Goal: Contribute content: Contribute content

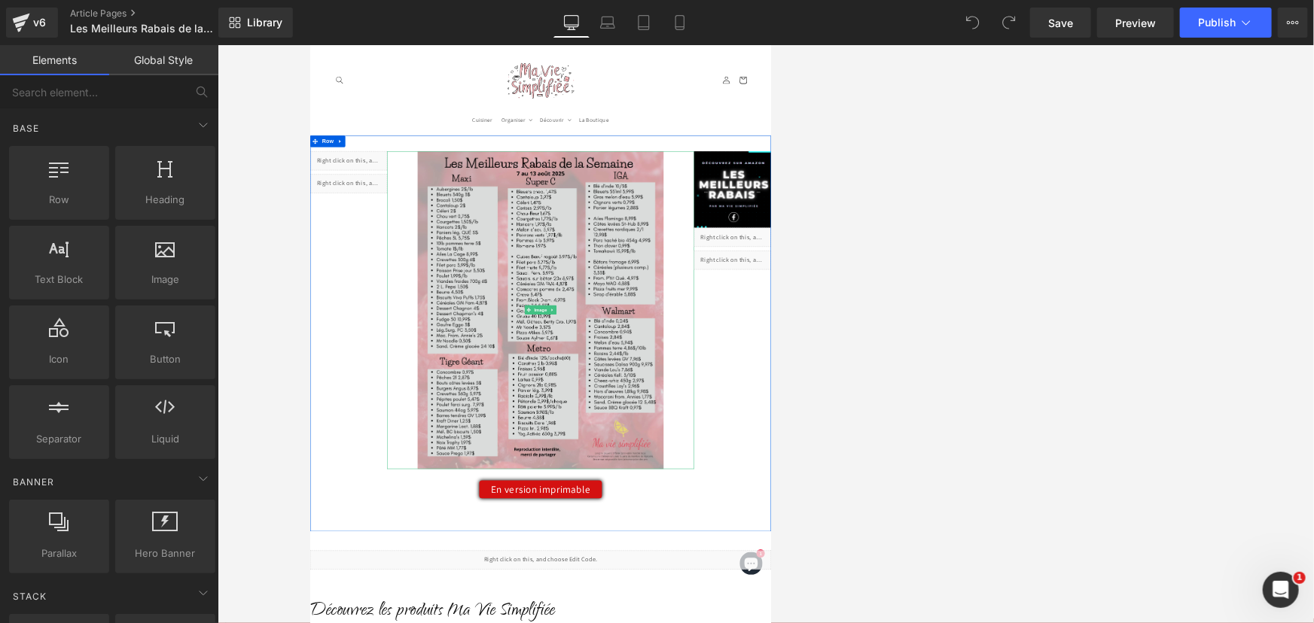
click at [588, 285] on img at bounding box center [765, 569] width 486 height 629
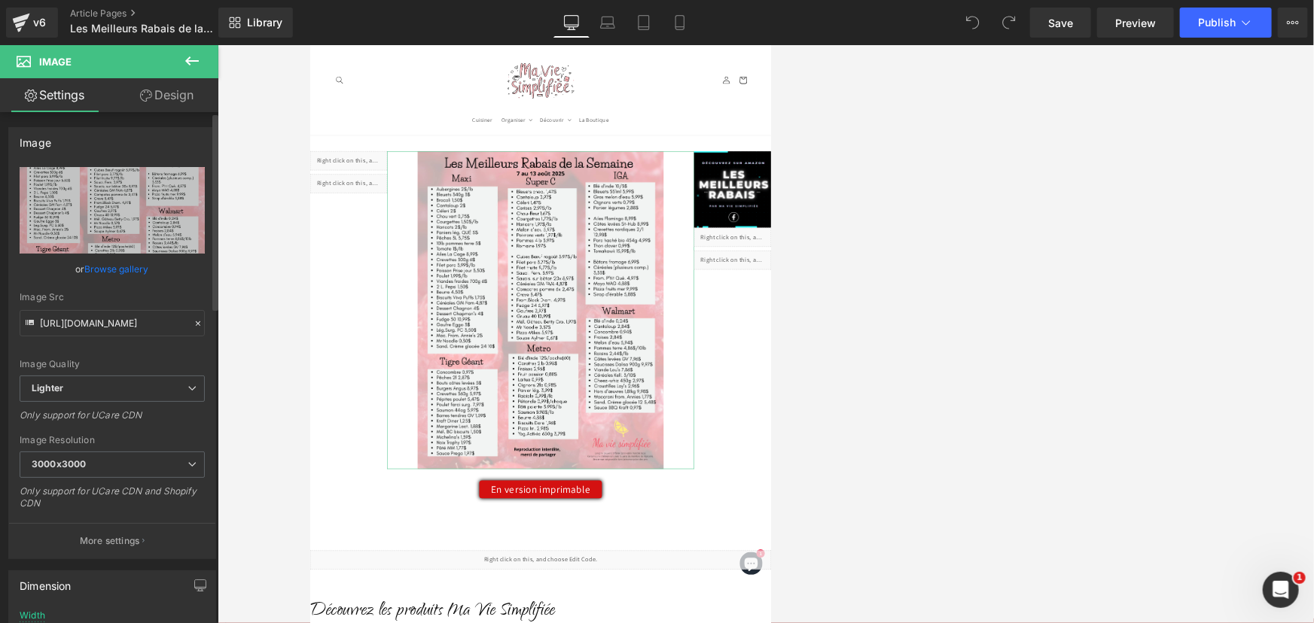
click at [112, 266] on link "Browse gallery" at bounding box center [117, 269] width 64 height 26
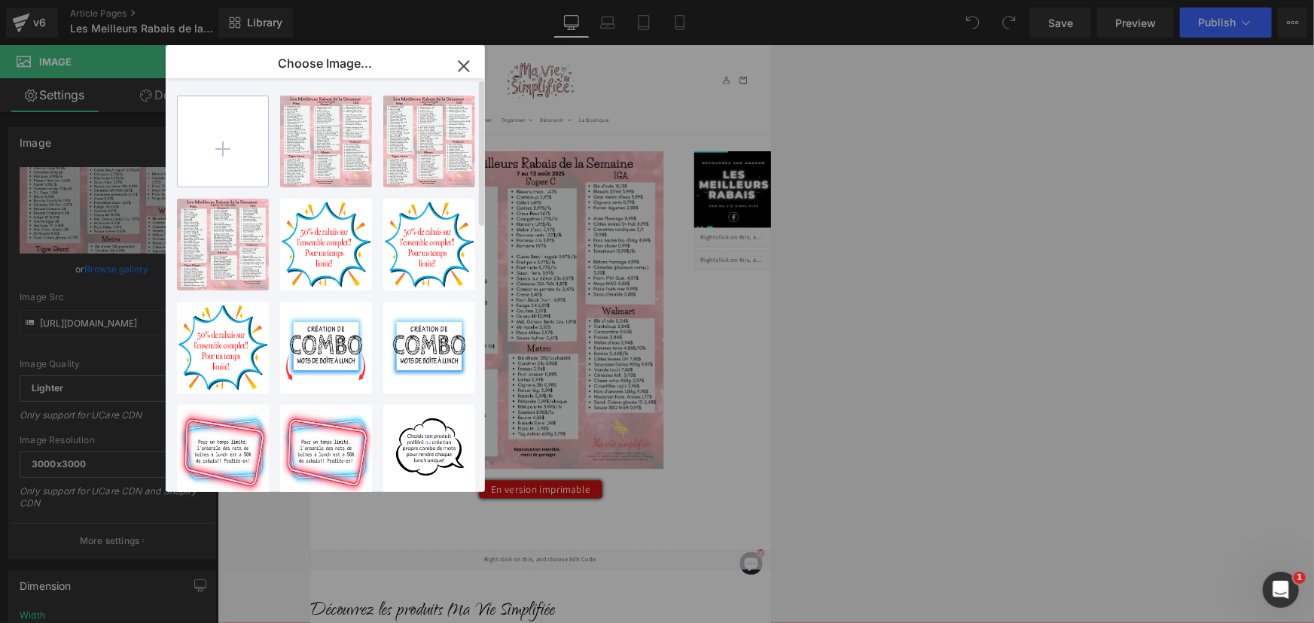
click at [224, 144] on input "file" at bounding box center [223, 141] width 90 height 90
type input "C:\fakepath\meilleurs rabais - 2025-08-13T113321.811.png"
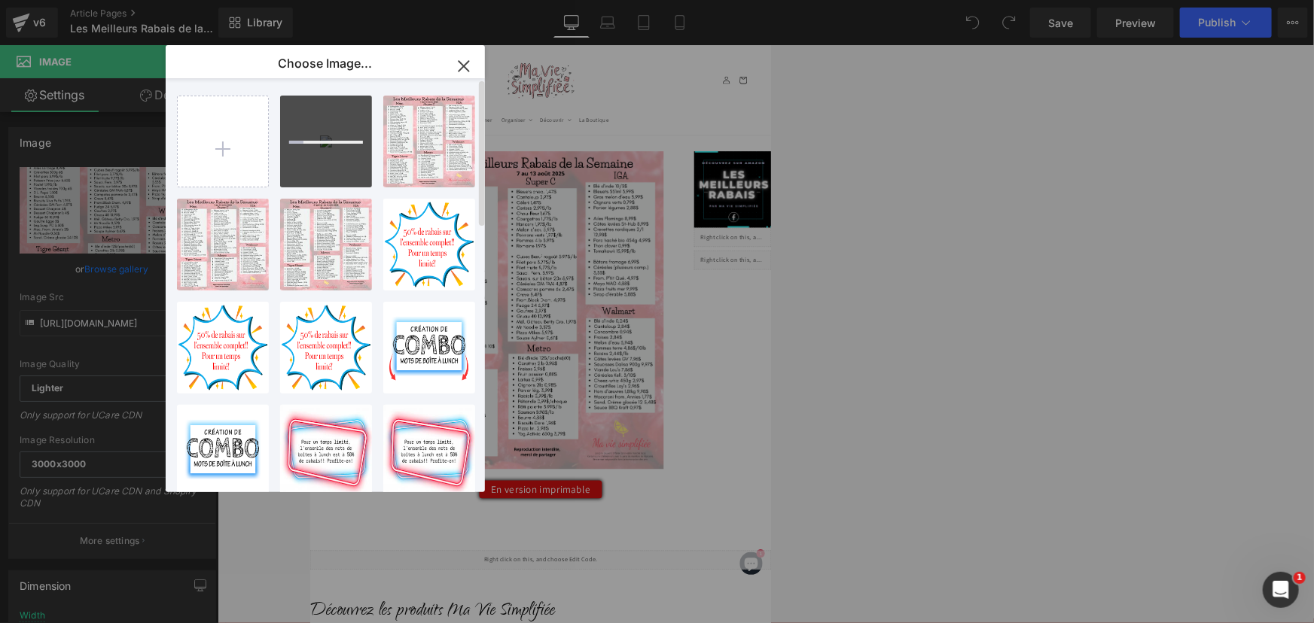
click at [316, 157] on div at bounding box center [326, 142] width 92 height 92
click at [327, 128] on div "meilleu...811.png 1.75 MB" at bounding box center [326, 142] width 92 height 92
type input "[URL][DOMAIN_NAME]"
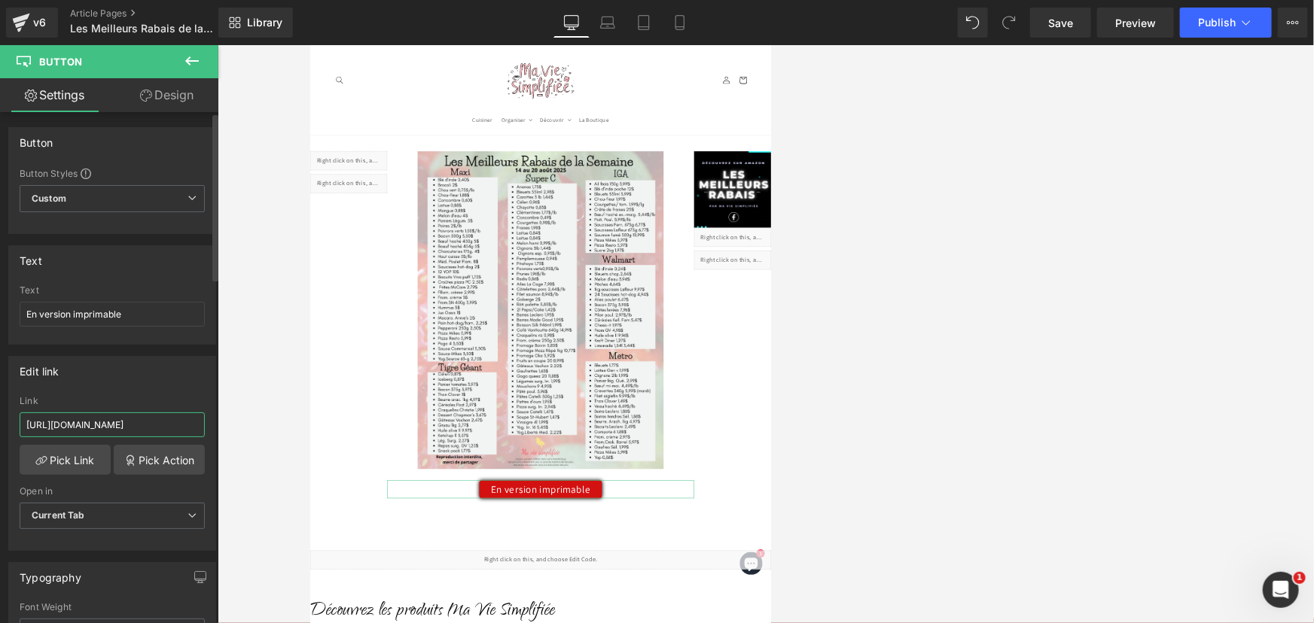
click at [111, 422] on input "[URL][DOMAIN_NAME]" at bounding box center [112, 425] width 185 height 25
paste input "13T113236.402.pdf?v=1755099298"
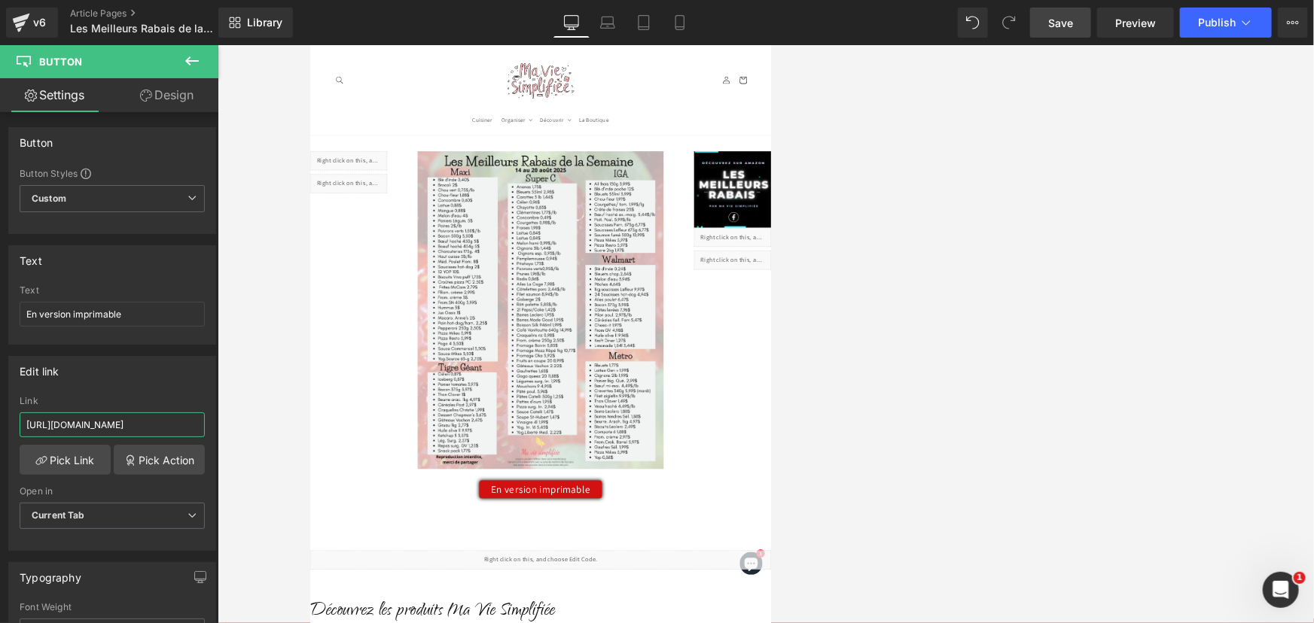
type input "[URL][DOMAIN_NAME]"
click at [655, 32] on link "Save" at bounding box center [1060, 23] width 61 height 30
click at [655, 26] on icon at bounding box center [1246, 22] width 15 height 15
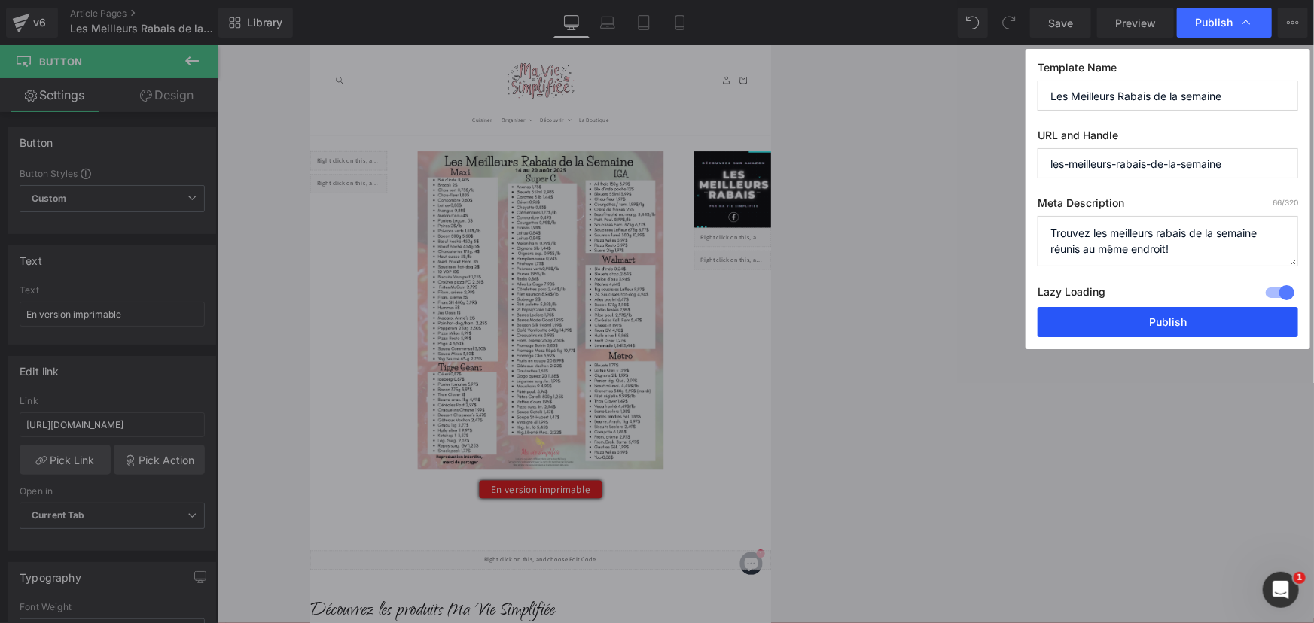
click at [655, 326] on button "Publish" at bounding box center [1168, 322] width 261 height 30
